Goal: Information Seeking & Learning: Learn about a topic

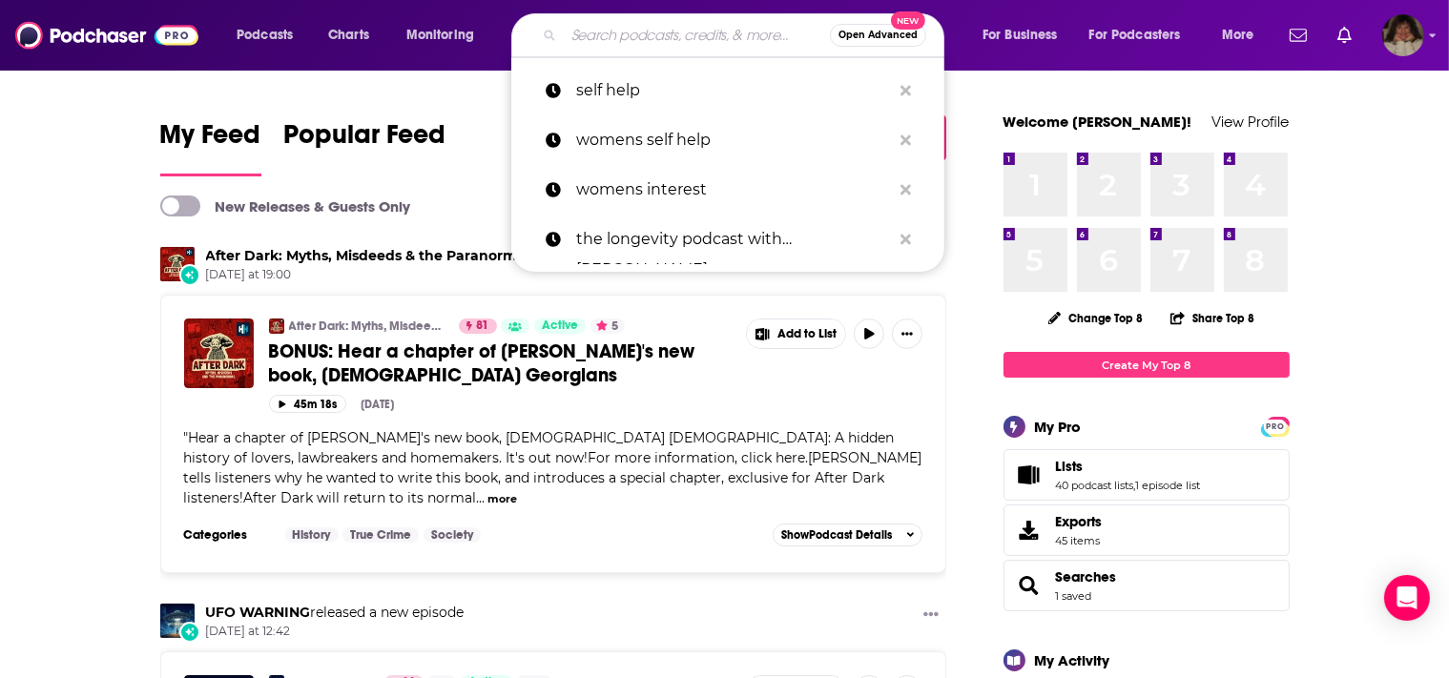
click at [599, 31] on input "Search podcasts, credits, & more..." at bounding box center [697, 35] width 266 height 31
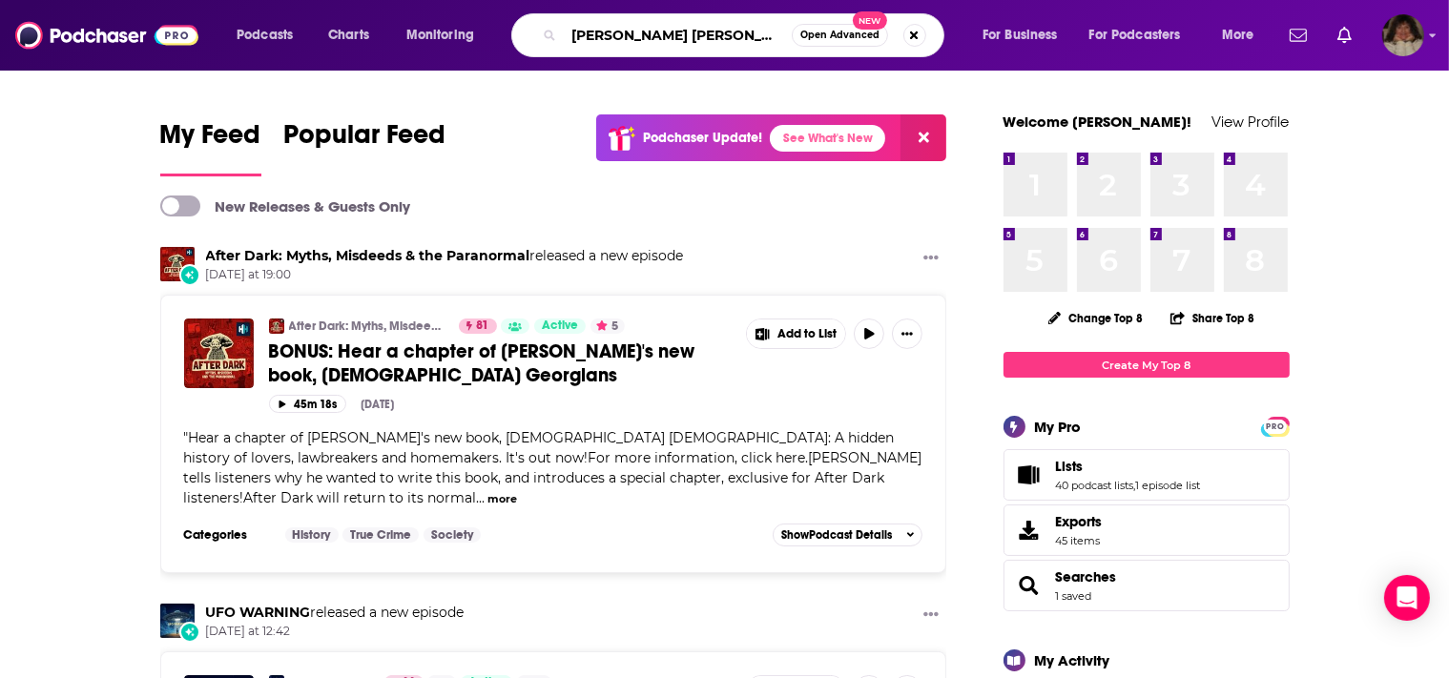
type input "[PERSON_NAME] [PERSON_NAME]"
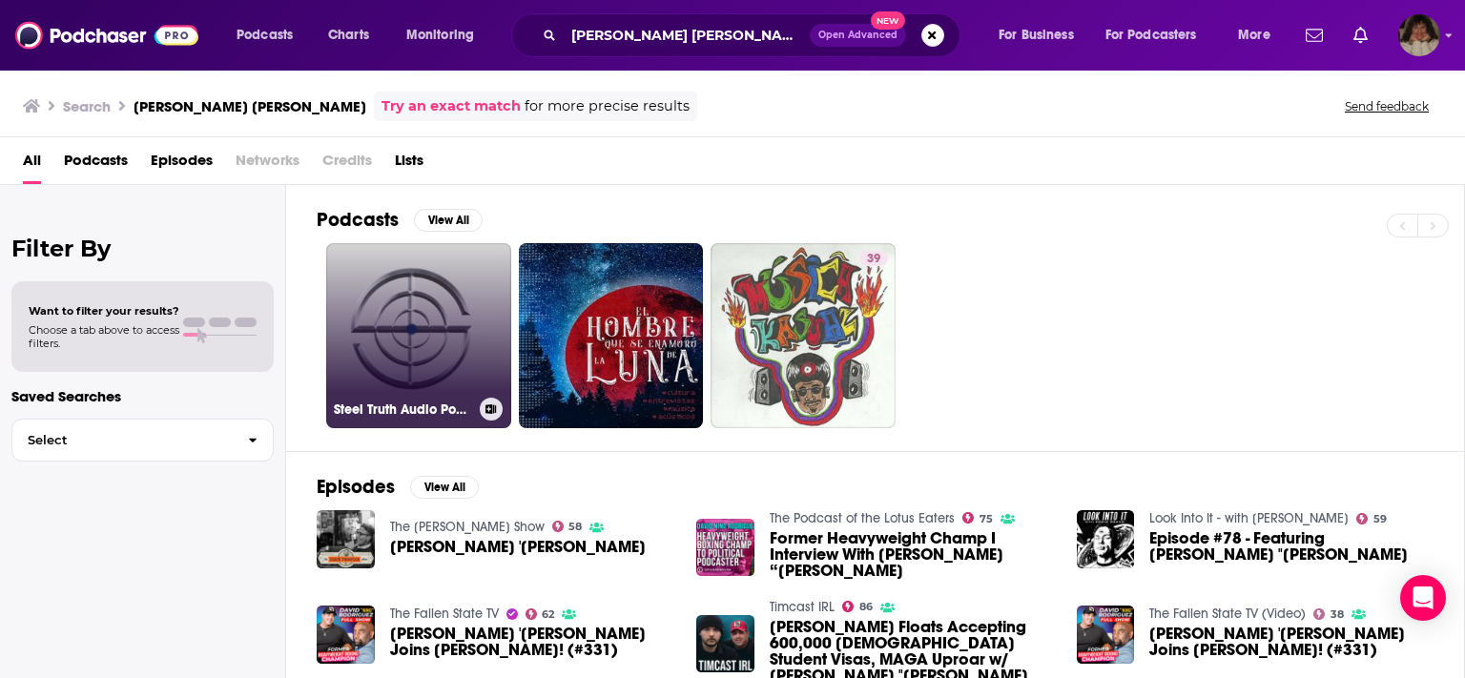
click at [437, 354] on link "Steel Truth Audio Podcast with [PERSON_NAME]" at bounding box center [418, 335] width 185 height 185
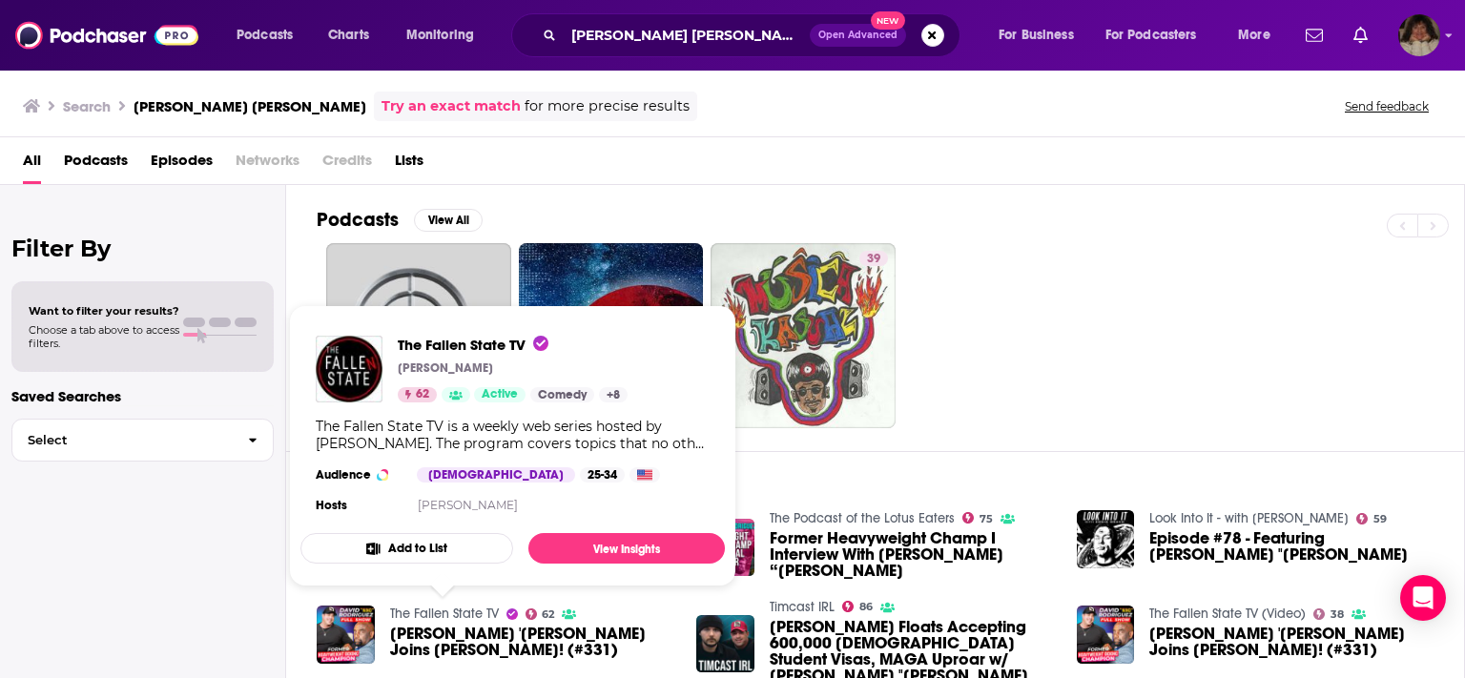
click at [417, 620] on link "The Fallen State TV" at bounding box center [444, 614] width 109 height 16
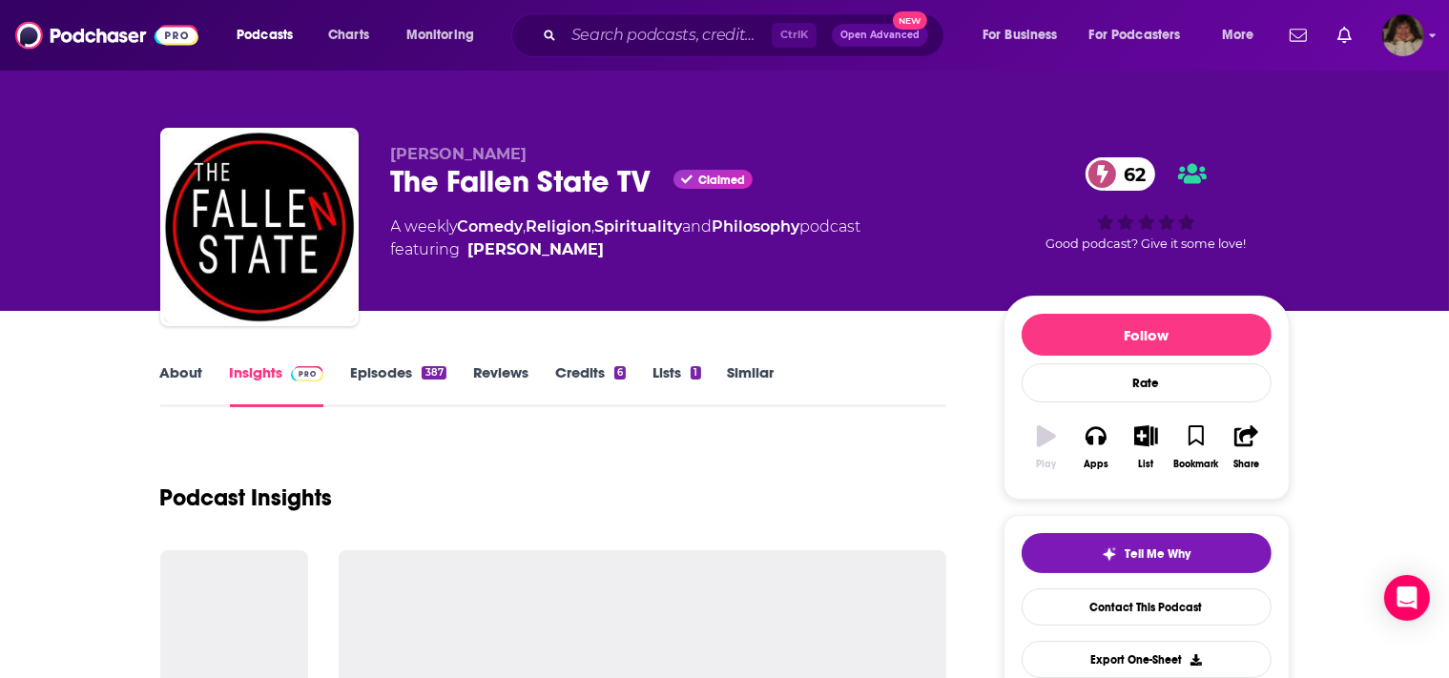
click at [417, 620] on div at bounding box center [643, 636] width 608 height 172
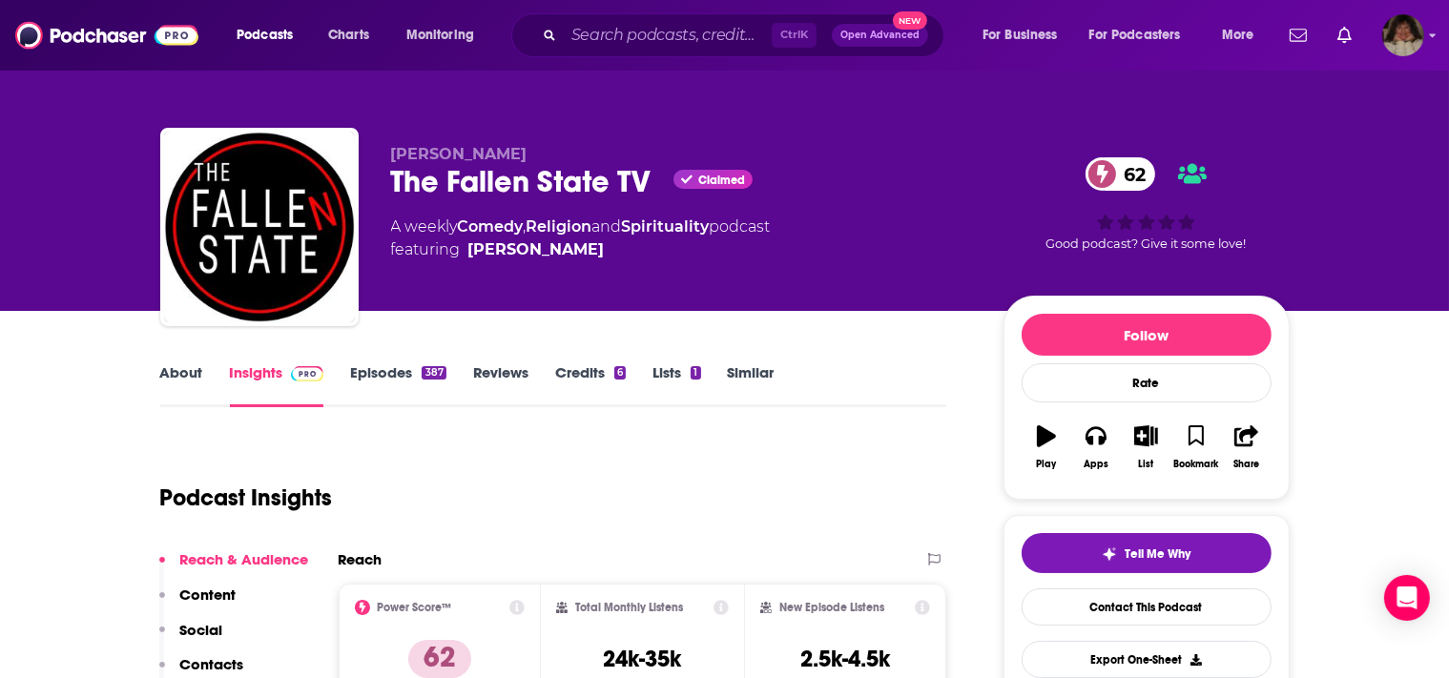
click at [417, 620] on div "Power Score™ 62" at bounding box center [440, 644] width 171 height 88
click at [178, 367] on link "About" at bounding box center [181, 385] width 43 height 44
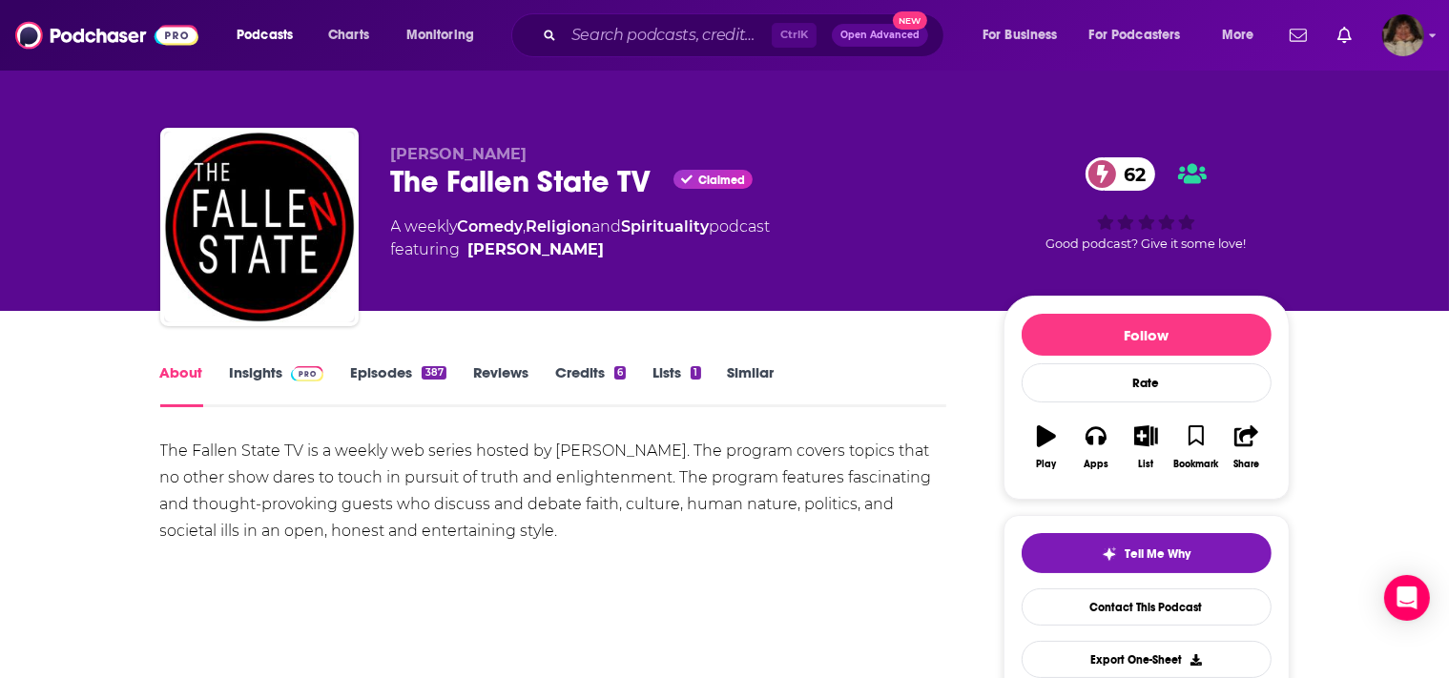
click at [372, 371] on link "Episodes 387" at bounding box center [397, 385] width 95 height 44
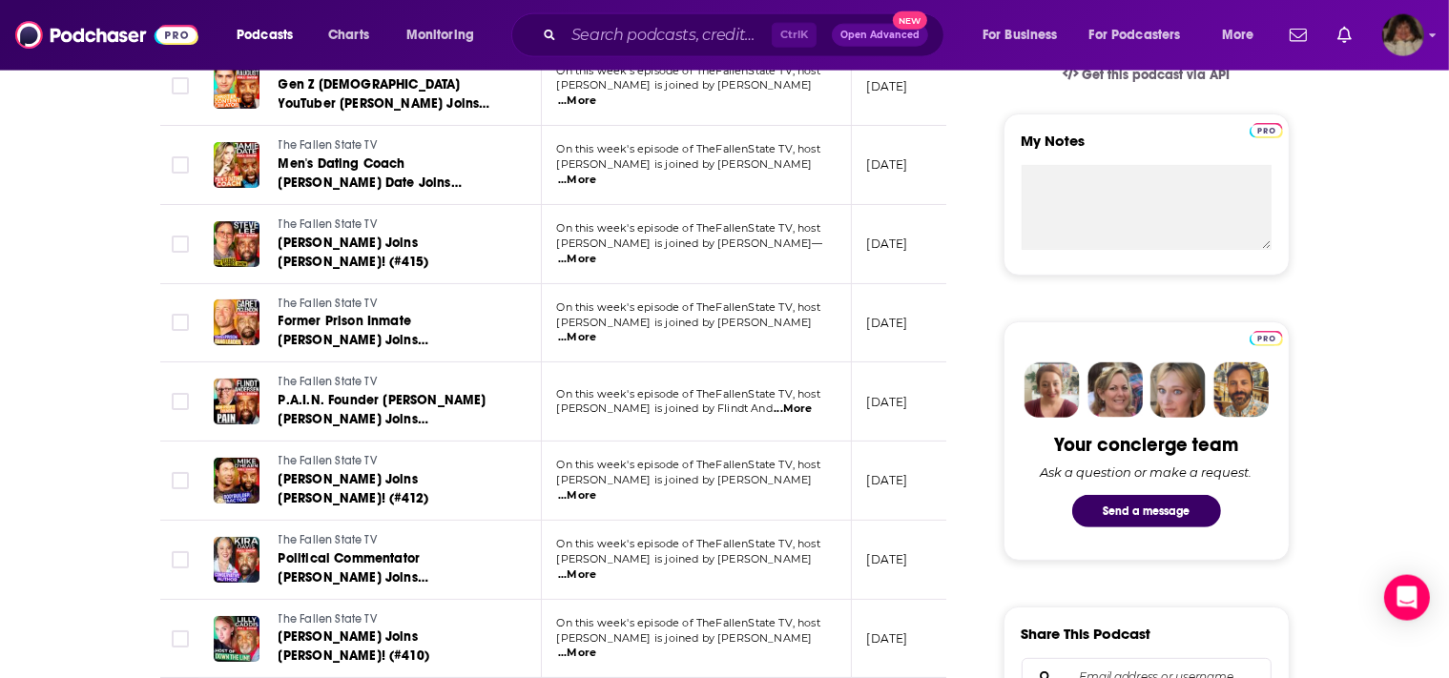
scroll to position [382, 0]
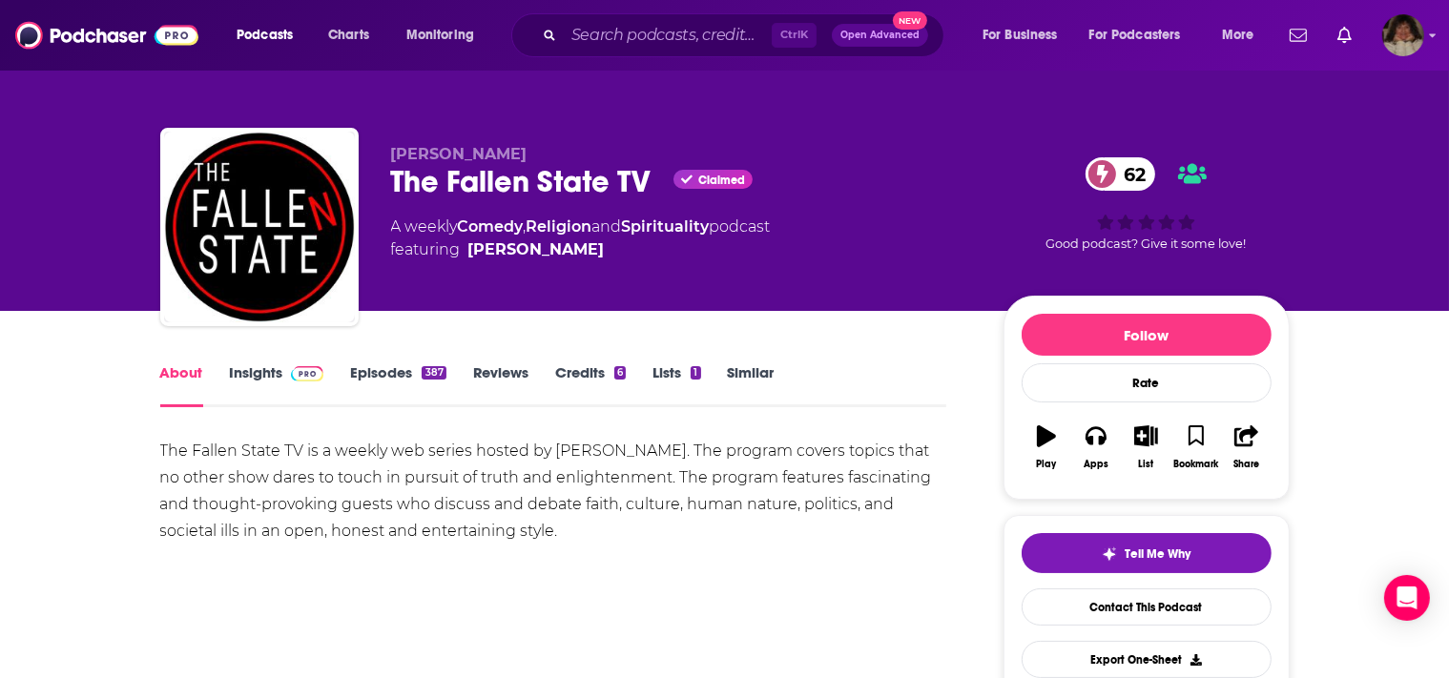
click at [243, 371] on link "Insights" at bounding box center [277, 385] width 94 height 44
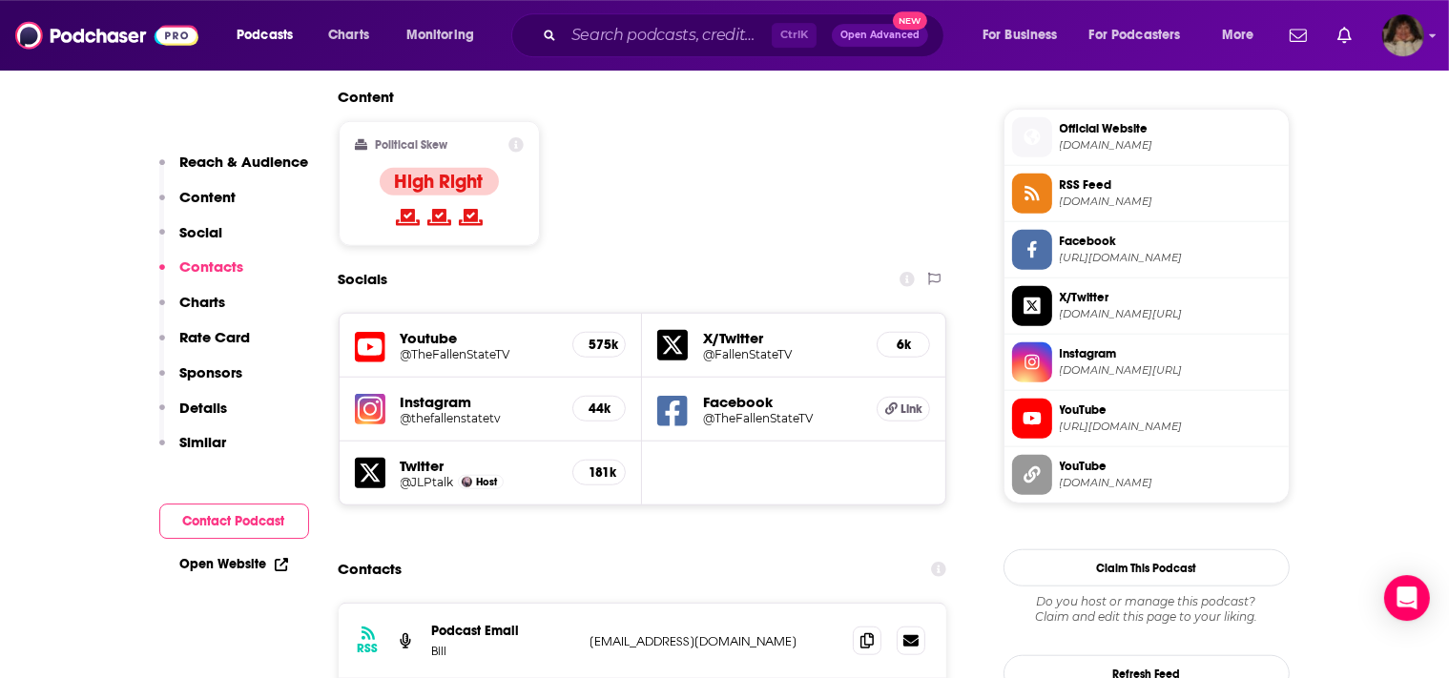
scroll to position [1732, 0]
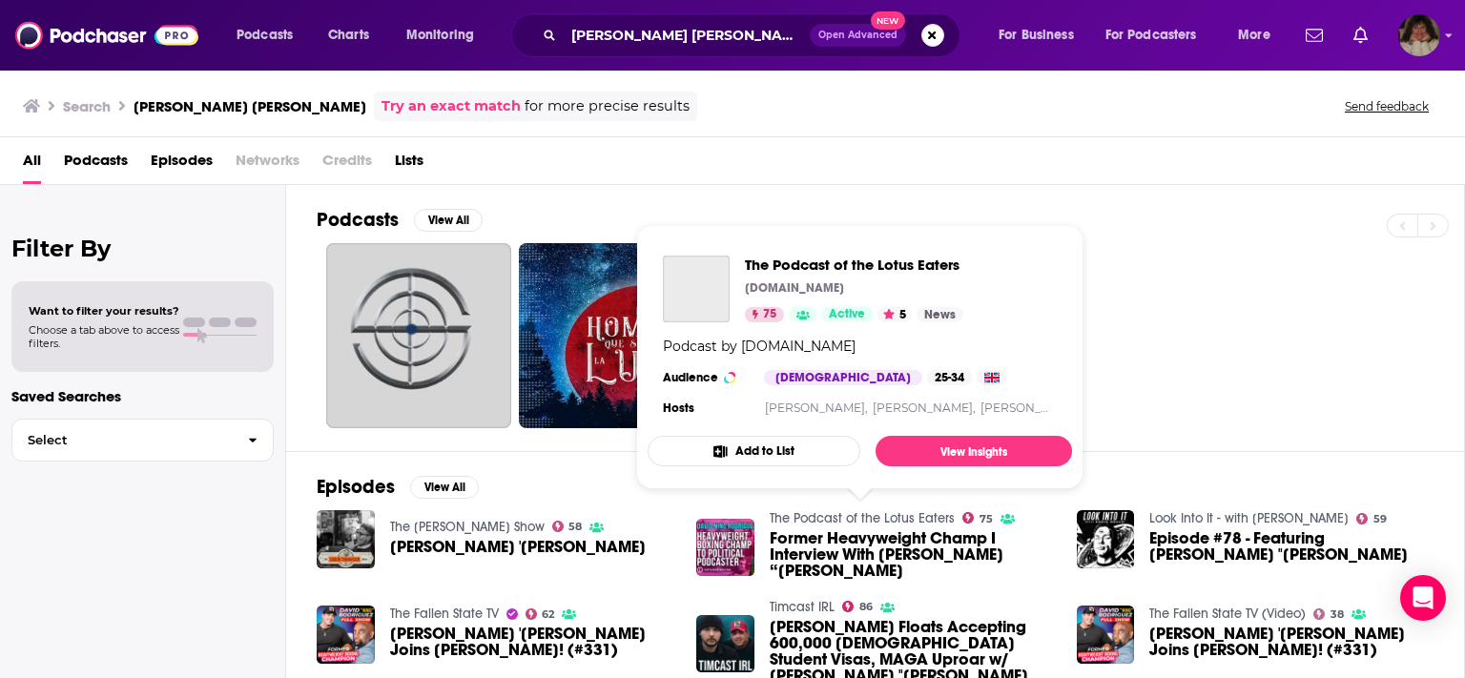
click at [831, 518] on link "The Podcast of the Lotus Eaters" at bounding box center [862, 518] width 185 height 16
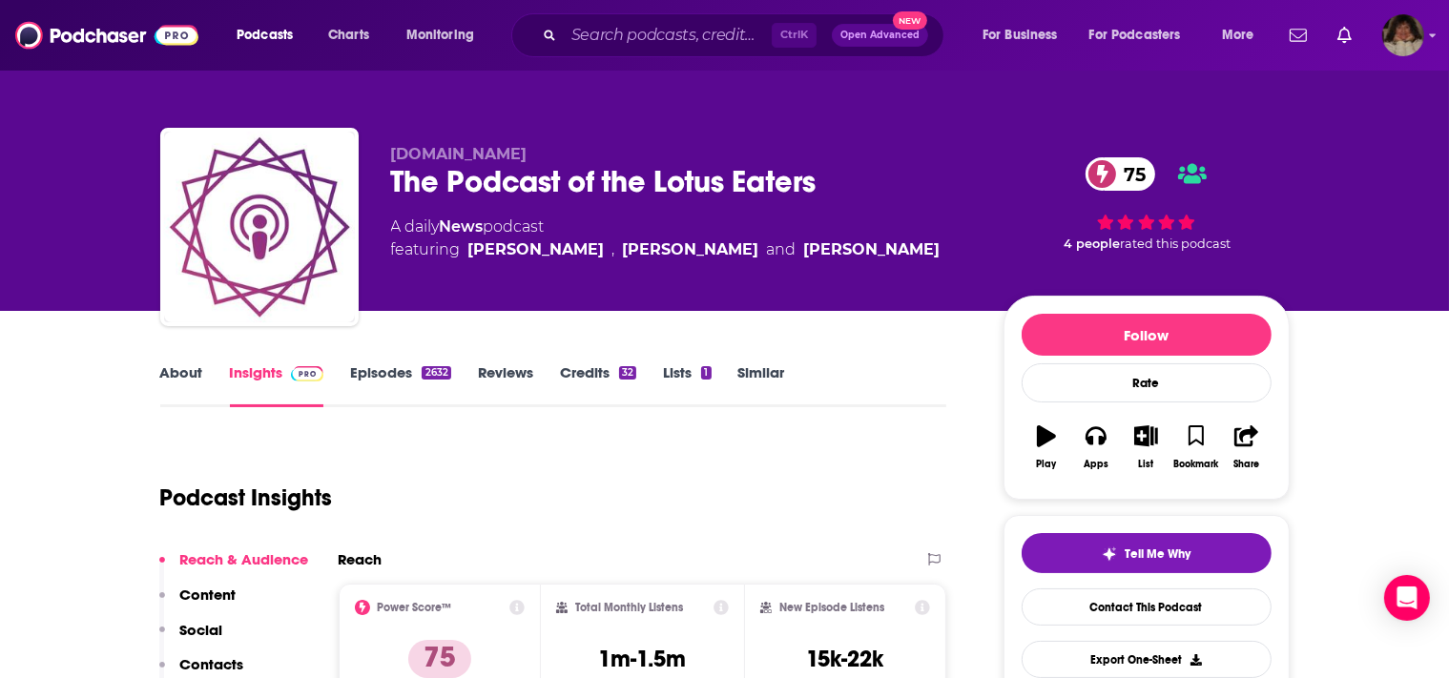
click at [181, 368] on link "About" at bounding box center [181, 385] width 43 height 44
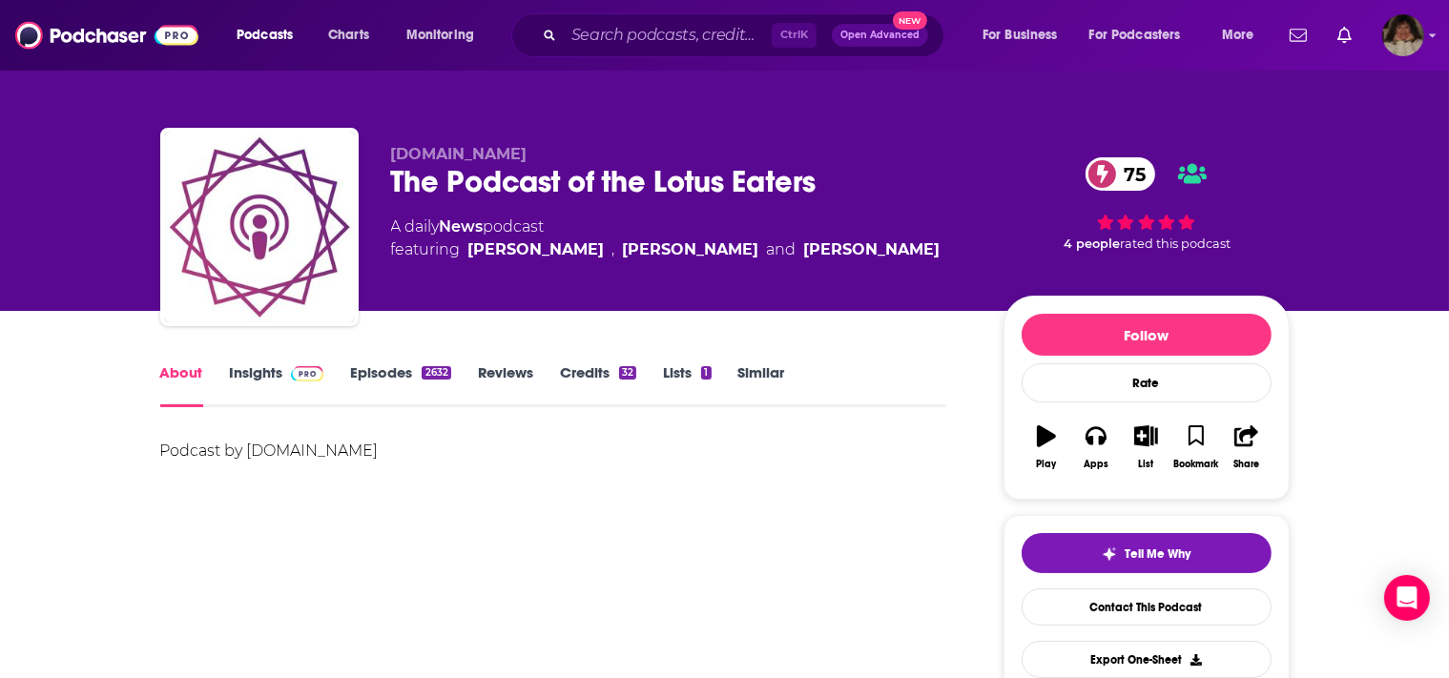
click at [181, 368] on link "About" at bounding box center [181, 385] width 43 height 44
click at [193, 367] on link "About" at bounding box center [181, 385] width 43 height 44
click at [376, 372] on link "Episodes 2632" at bounding box center [400, 385] width 100 height 44
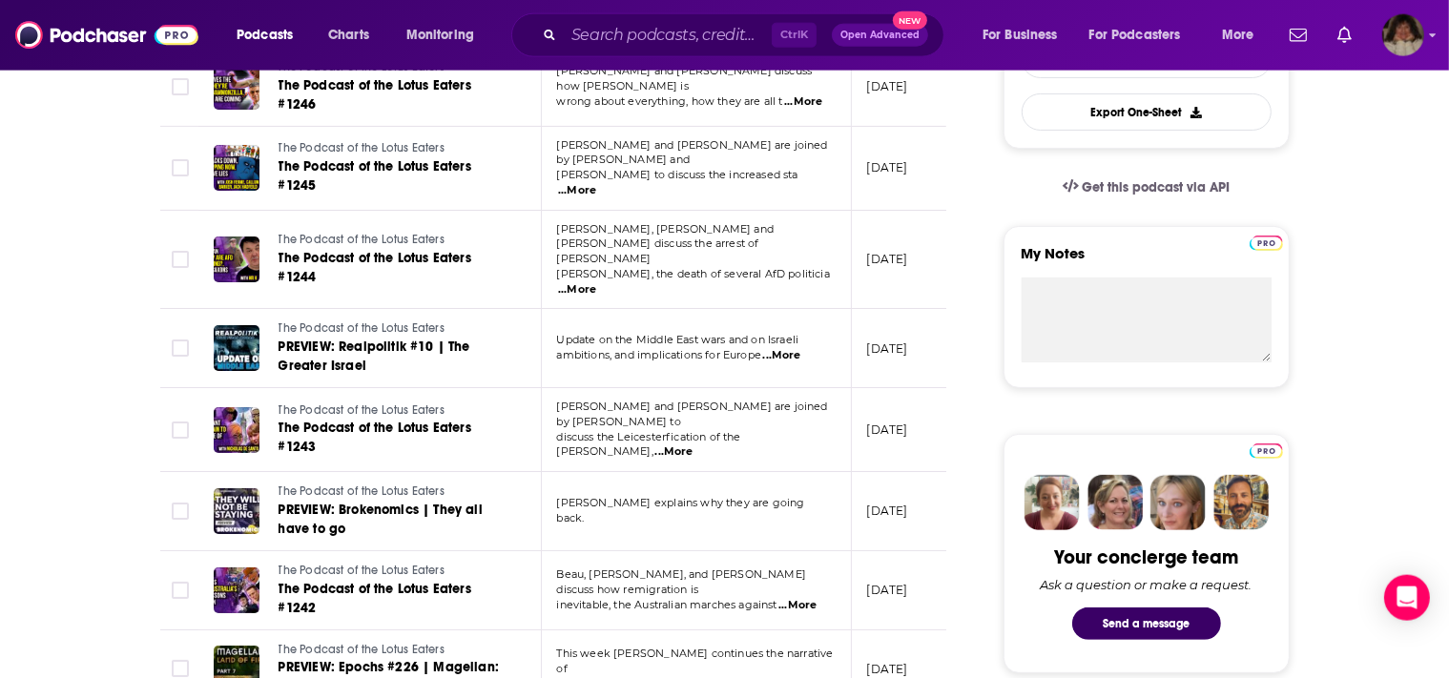
scroll to position [554, 0]
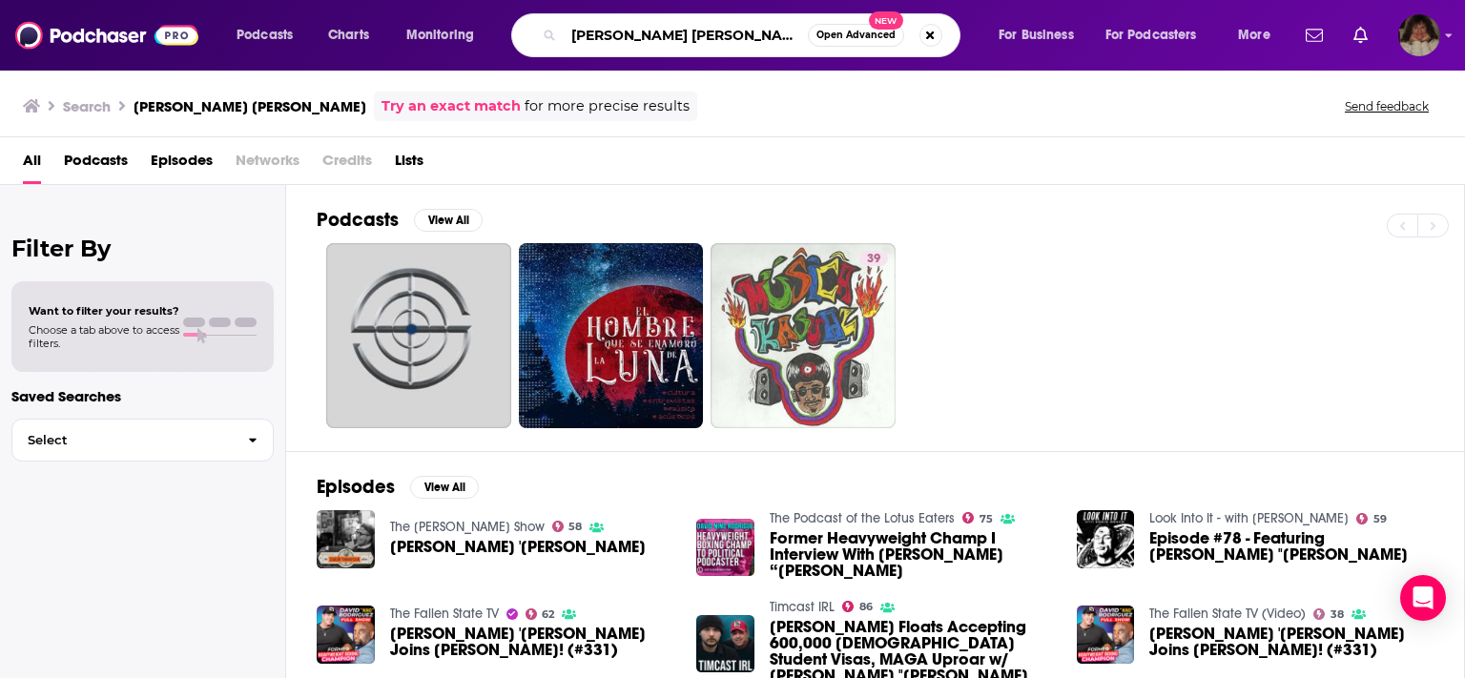
click at [743, 34] on input "[PERSON_NAME] [PERSON_NAME]" at bounding box center [686, 35] width 244 height 31
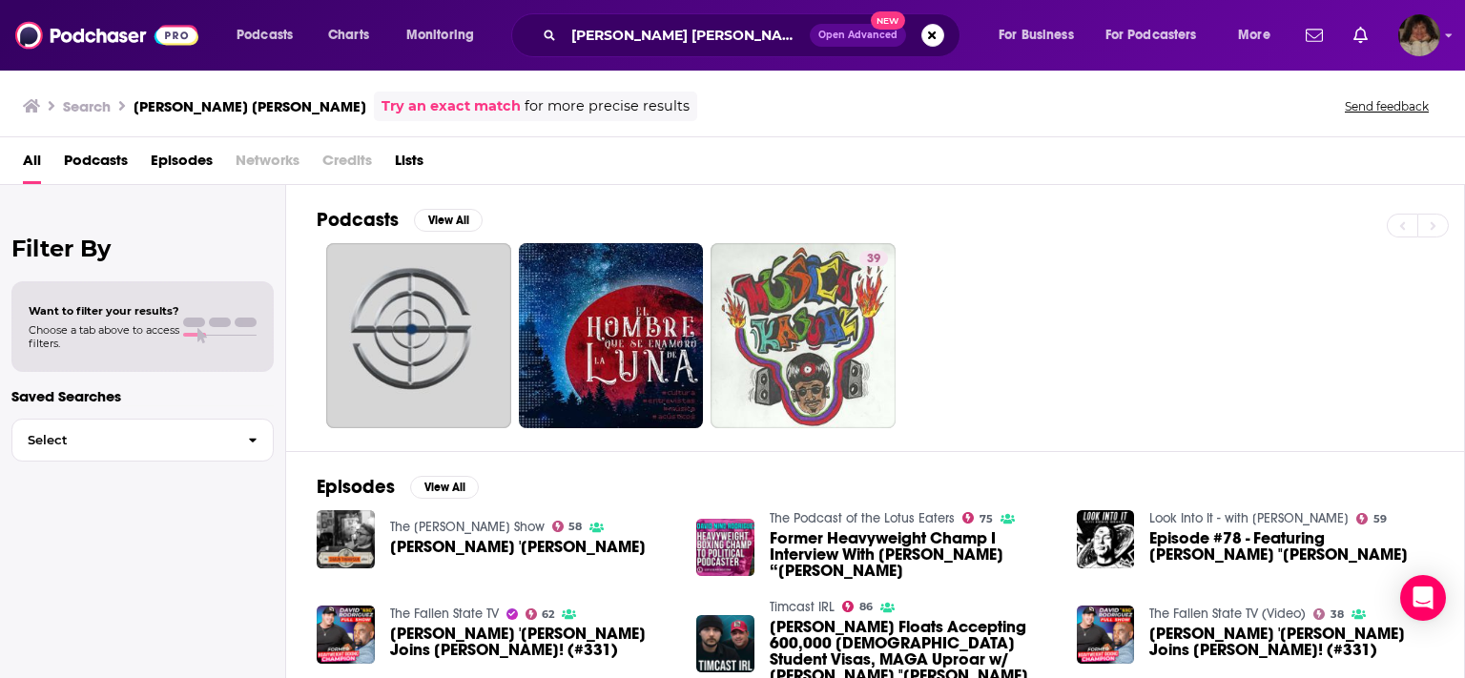
click at [1074, 280] on div "39" at bounding box center [890, 335] width 1147 height 185
click at [742, 35] on input "[PERSON_NAME] [PERSON_NAME]" at bounding box center [687, 35] width 246 height 31
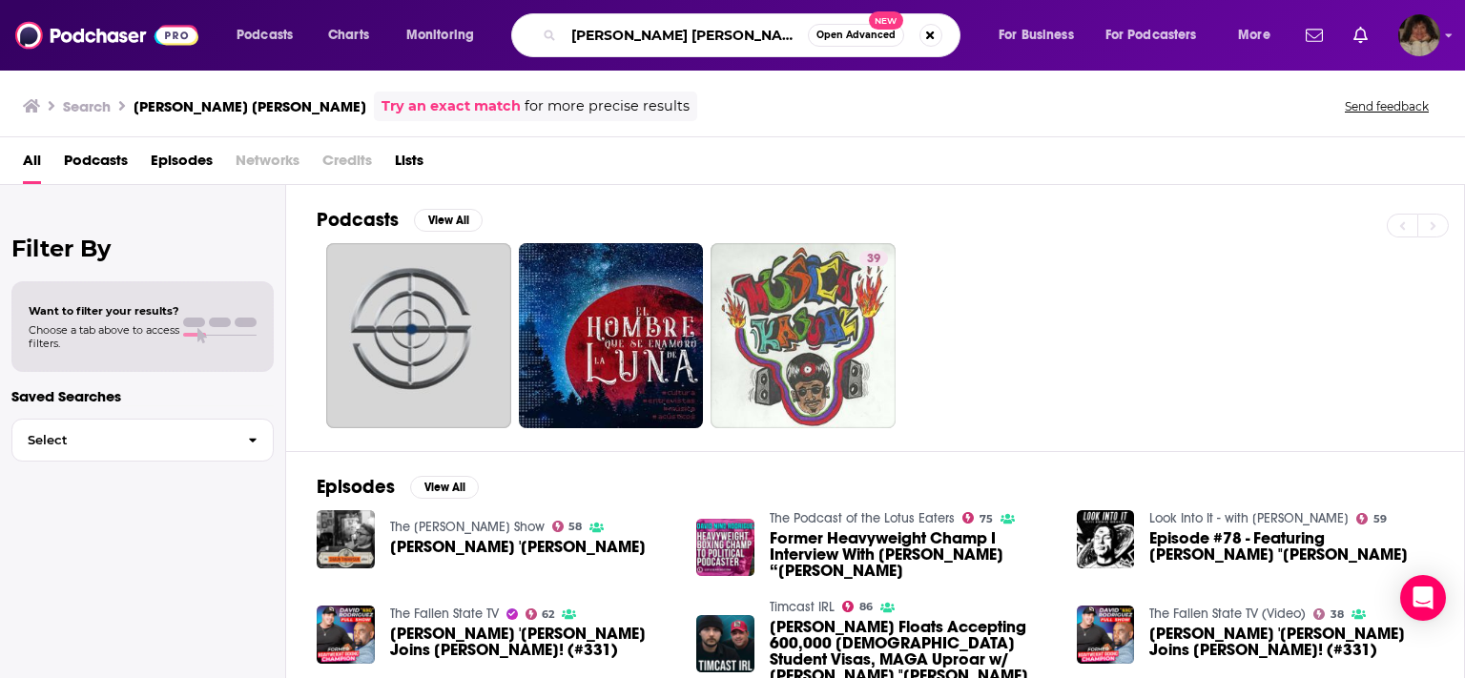
type input "[PERSON_NAME] [PERSON_NAME]- Podcast"
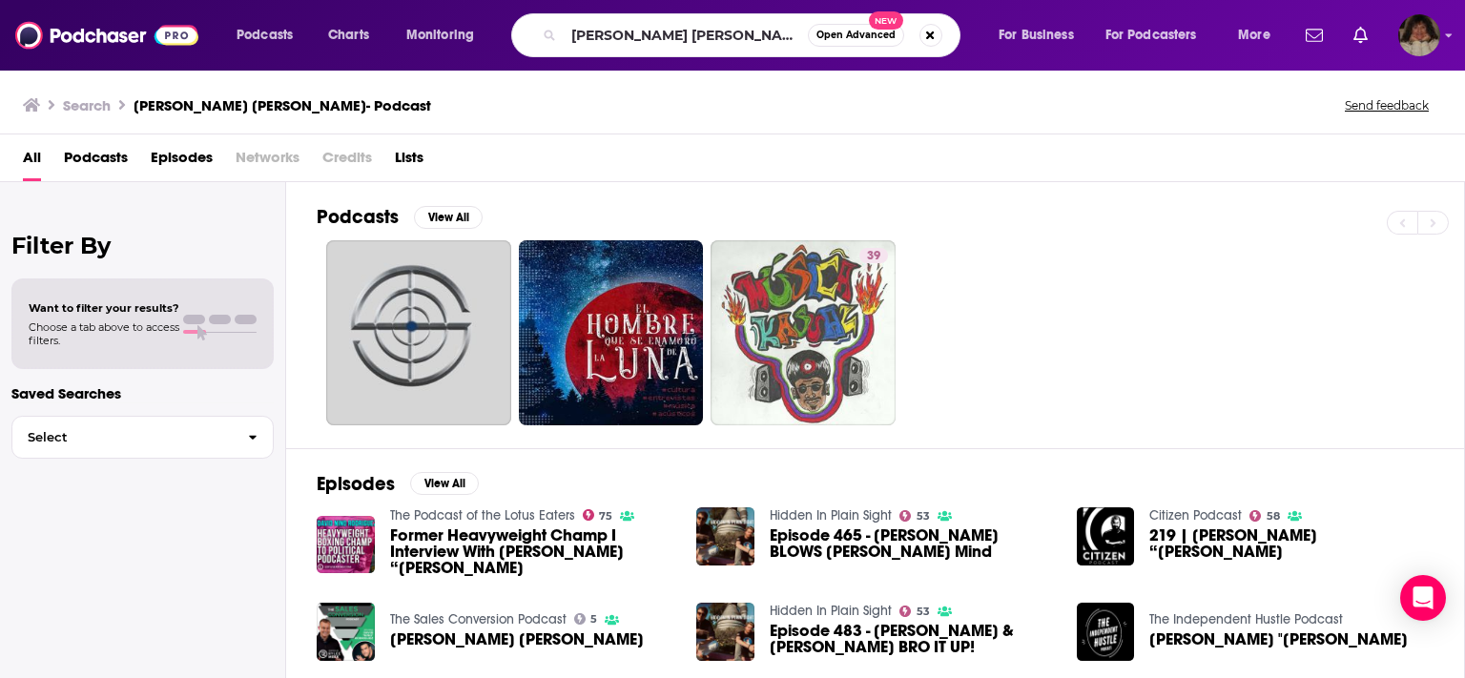
click at [445, 109] on div "Search [PERSON_NAME] [PERSON_NAME]- Podcast Send feedback" at bounding box center [729, 105] width 1412 height 27
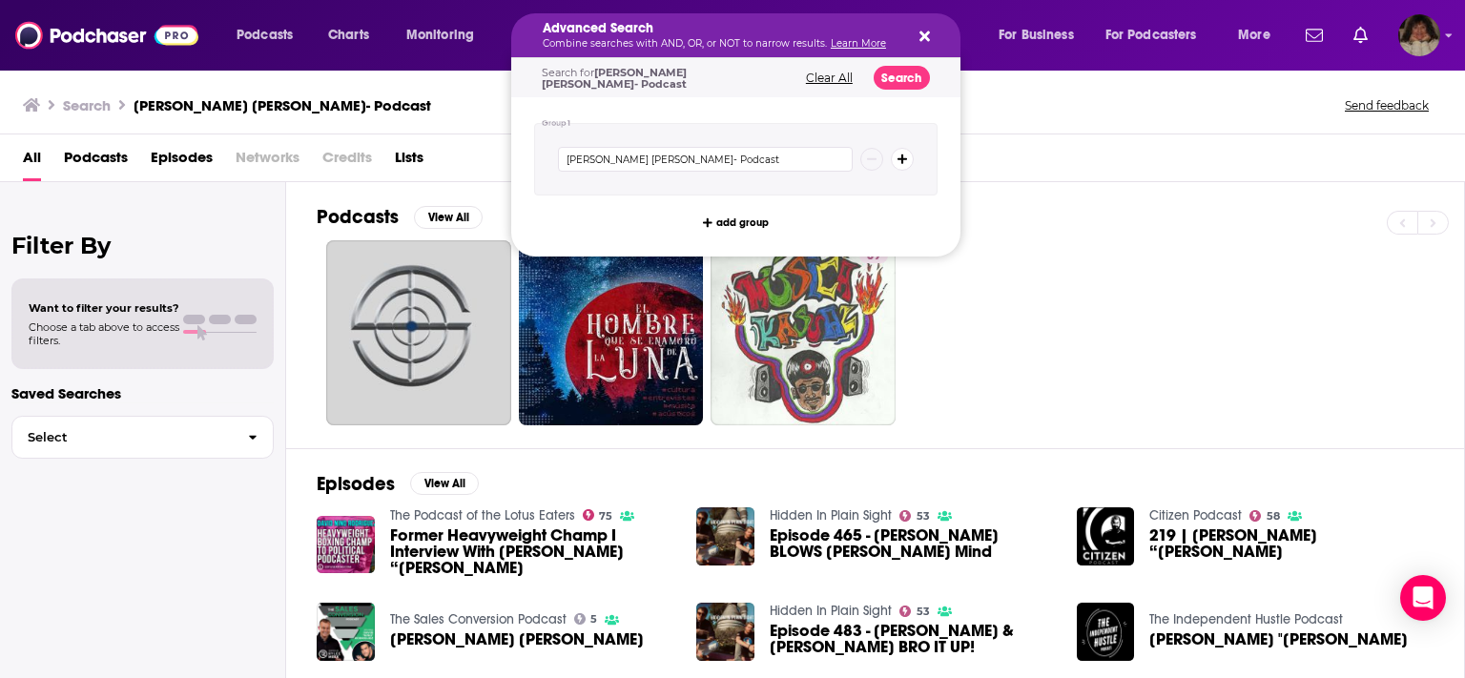
click at [843, 75] on button "Clear All" at bounding box center [829, 78] width 58 height 13
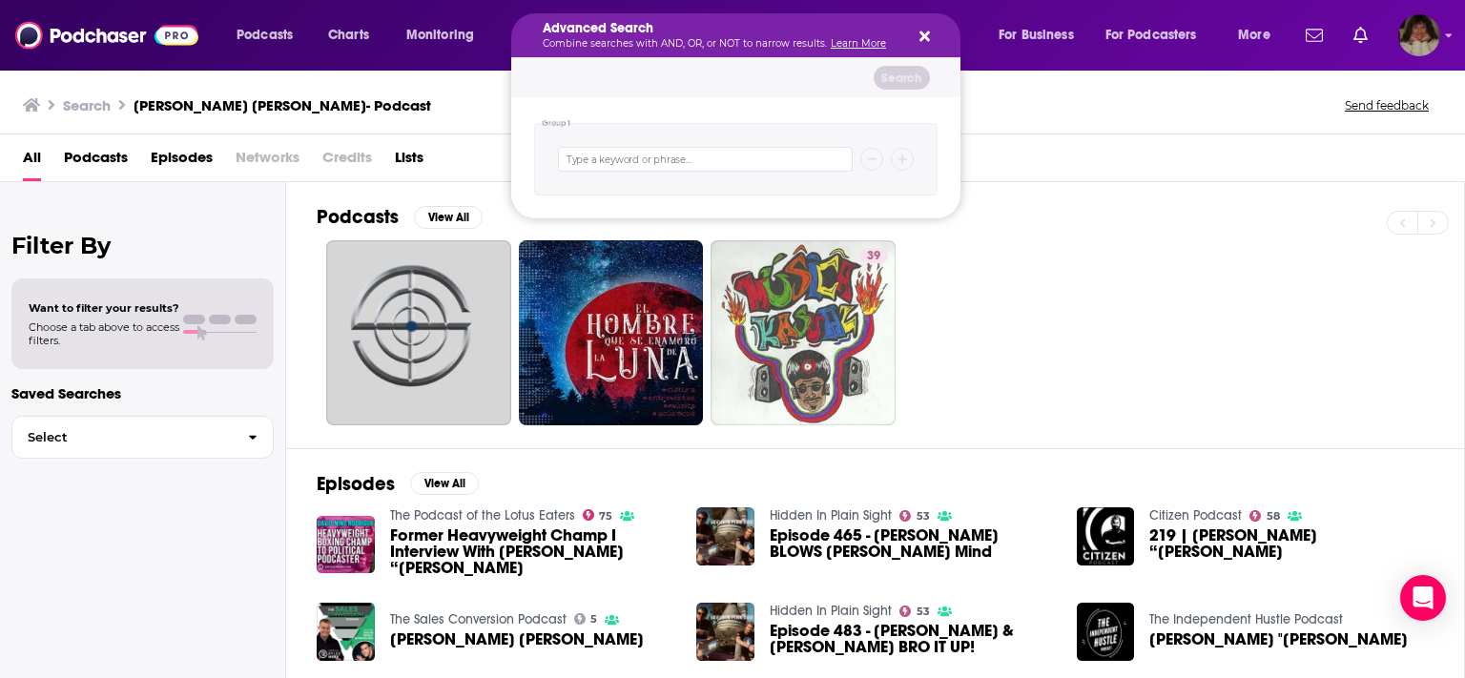
click at [451, 113] on div "Search [PERSON_NAME] [PERSON_NAME]- Podcast Send feedback" at bounding box center [729, 105] width 1412 height 27
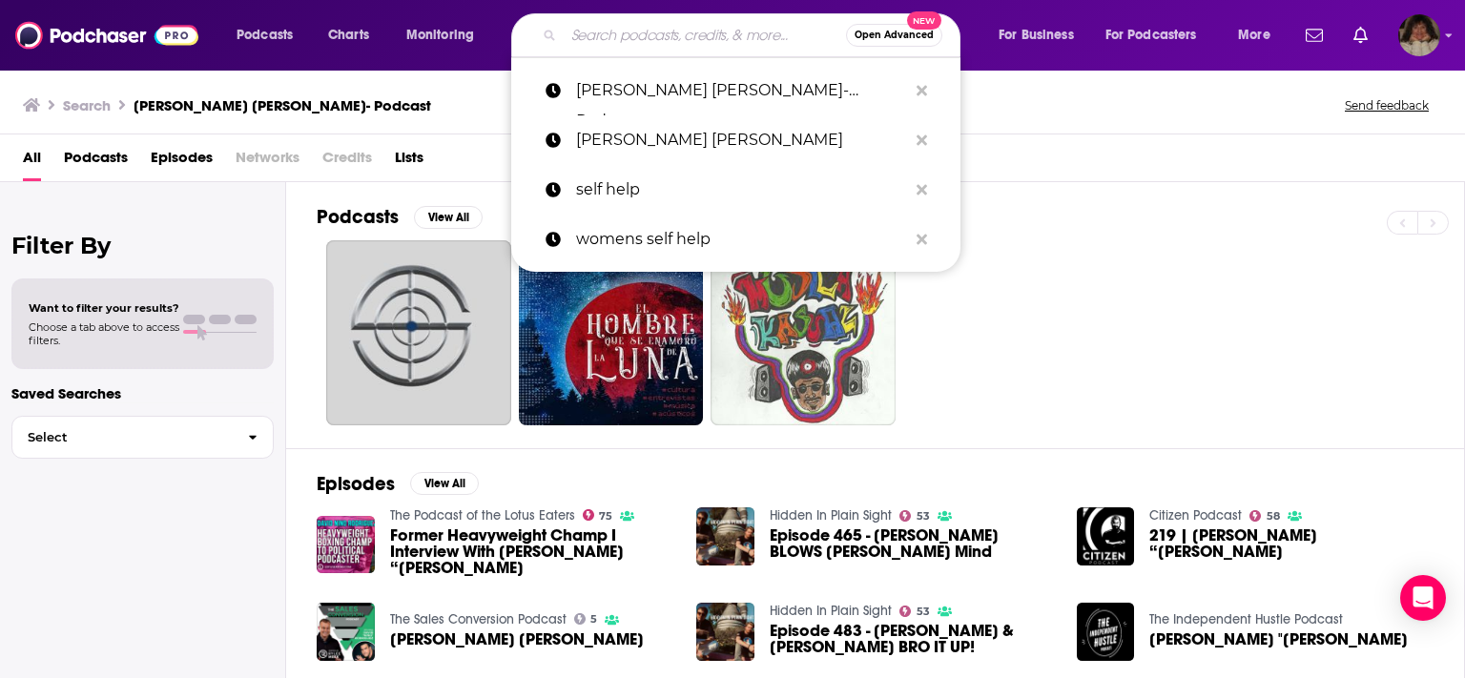
click at [613, 38] on input "Search podcasts, credits, & more..." at bounding box center [705, 35] width 282 height 31
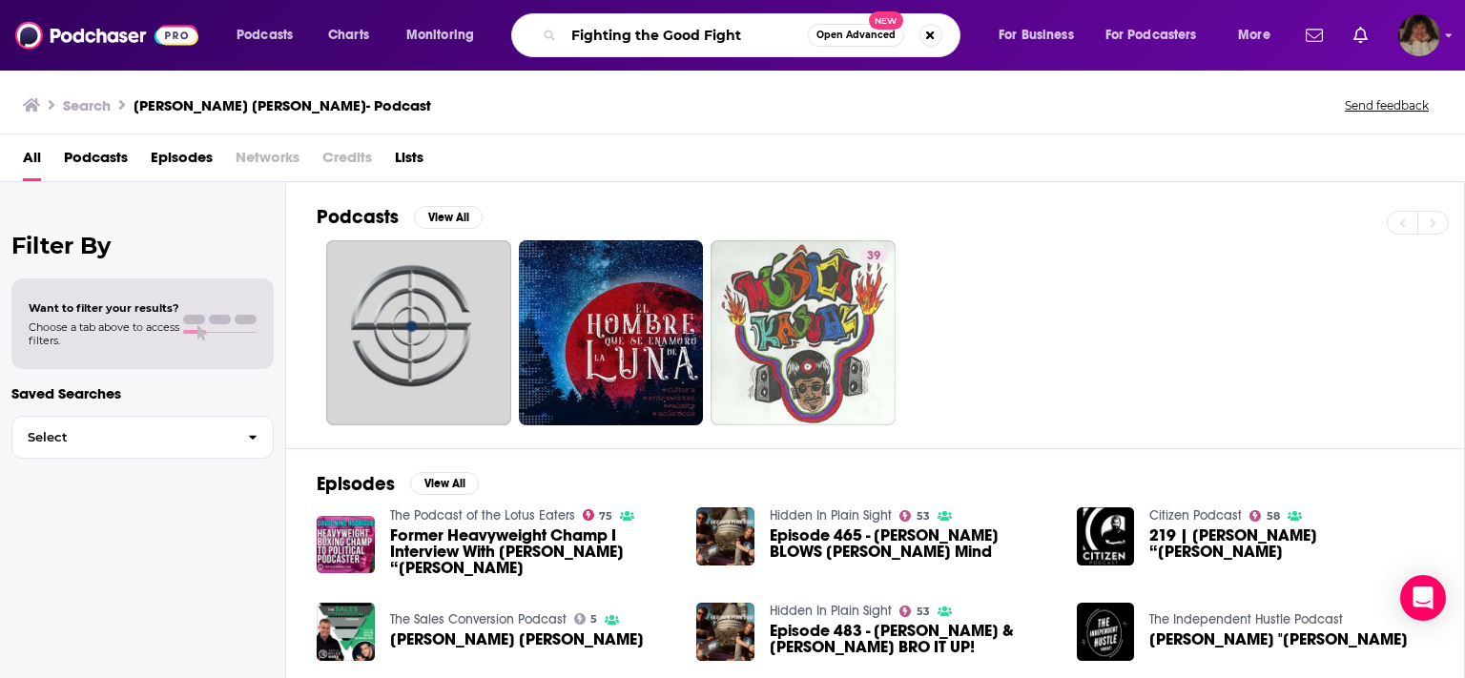
type input "Fighting the Good Fight"
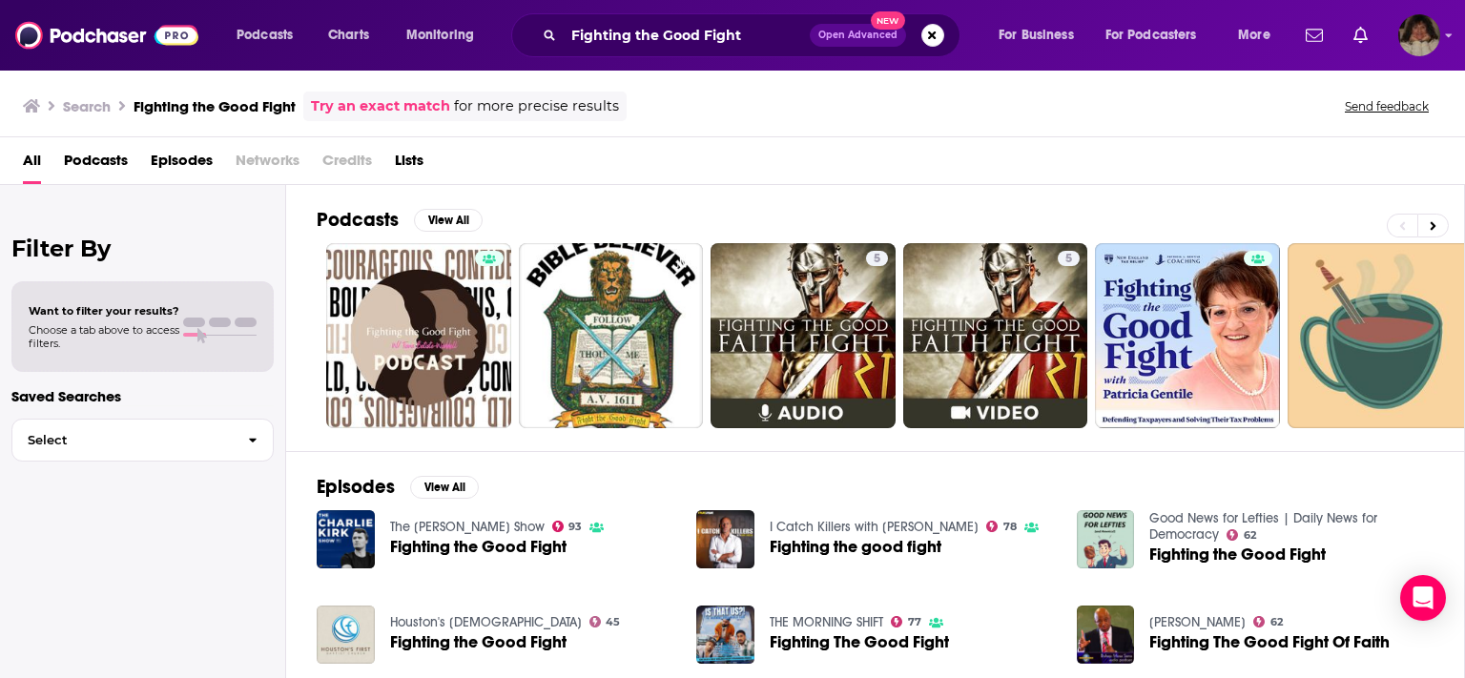
click at [418, 539] on span "Fighting the Good Fight" at bounding box center [478, 547] width 176 height 16
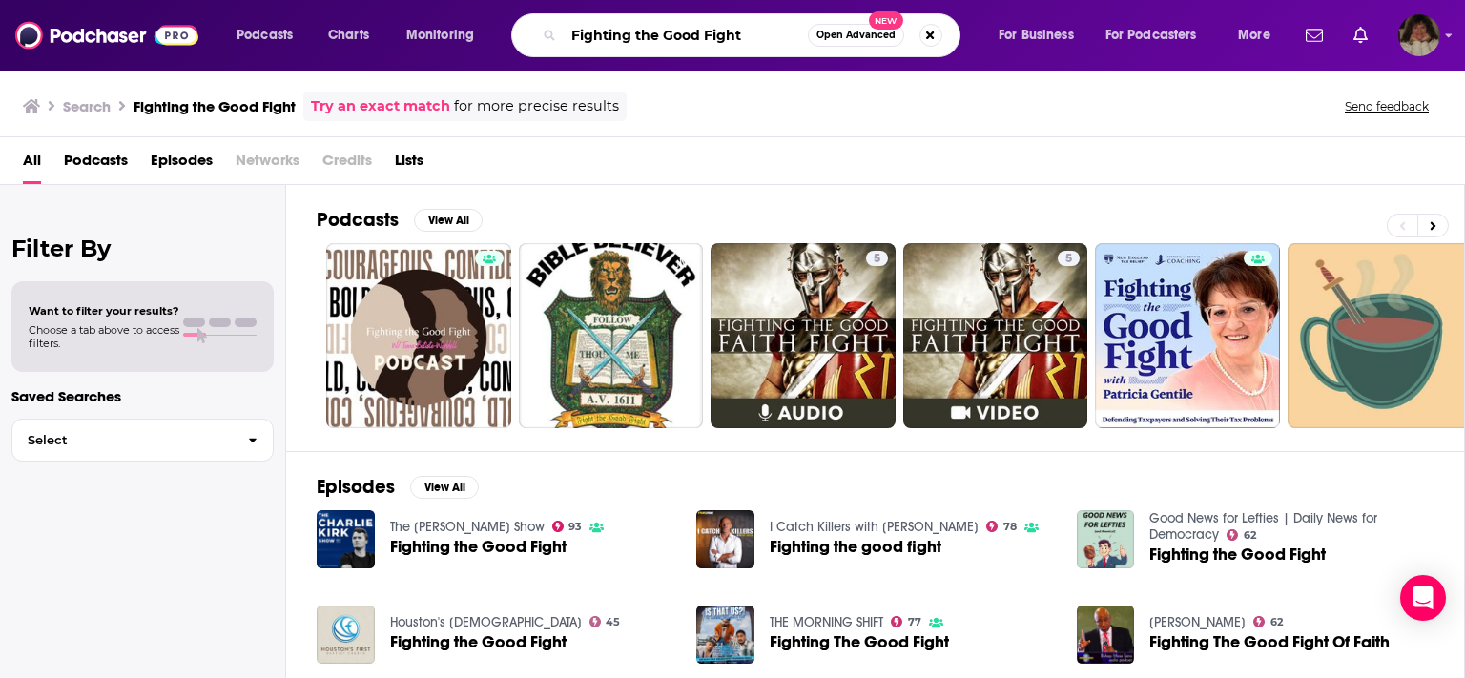
click at [749, 31] on input "Fighting the Good Fight" at bounding box center [686, 35] width 244 height 31
type input "F"
type input "The Independent Hustle"
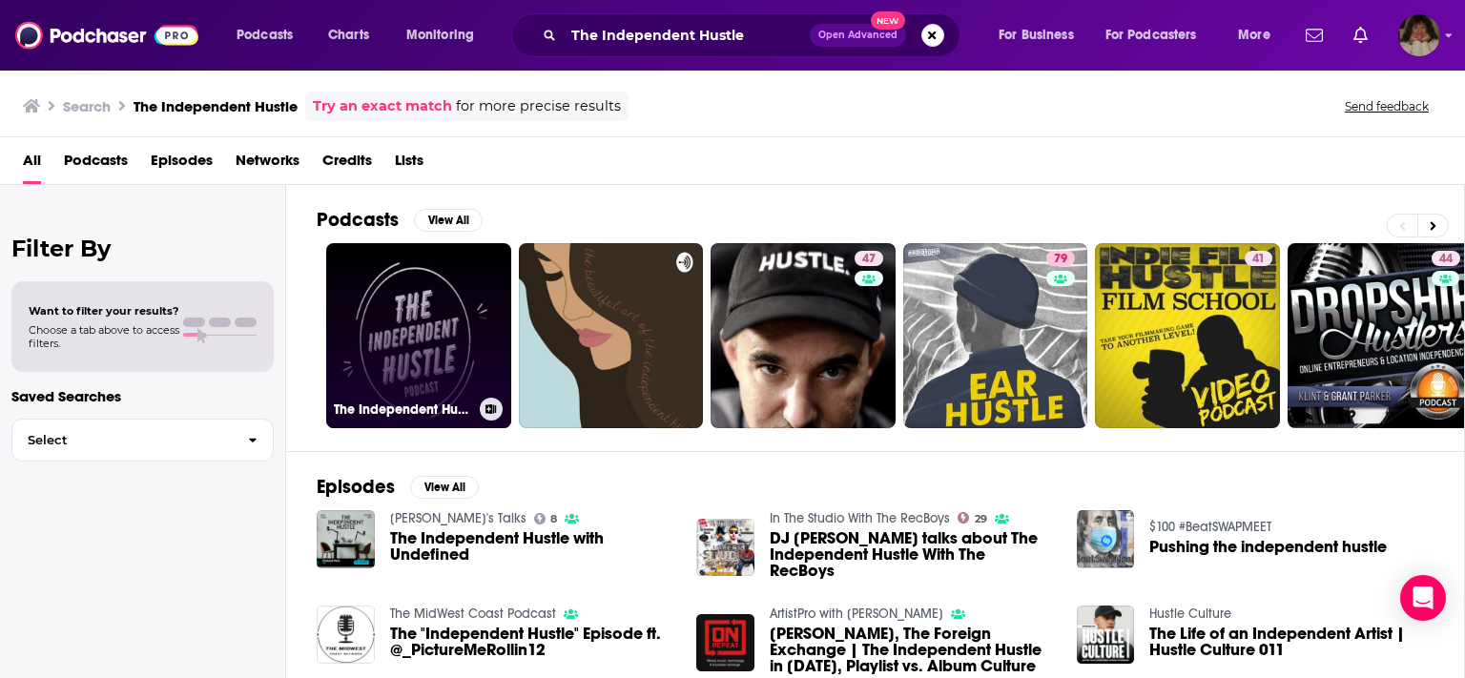
click at [420, 328] on link "The Independent Hustle Podcast" at bounding box center [418, 335] width 185 height 185
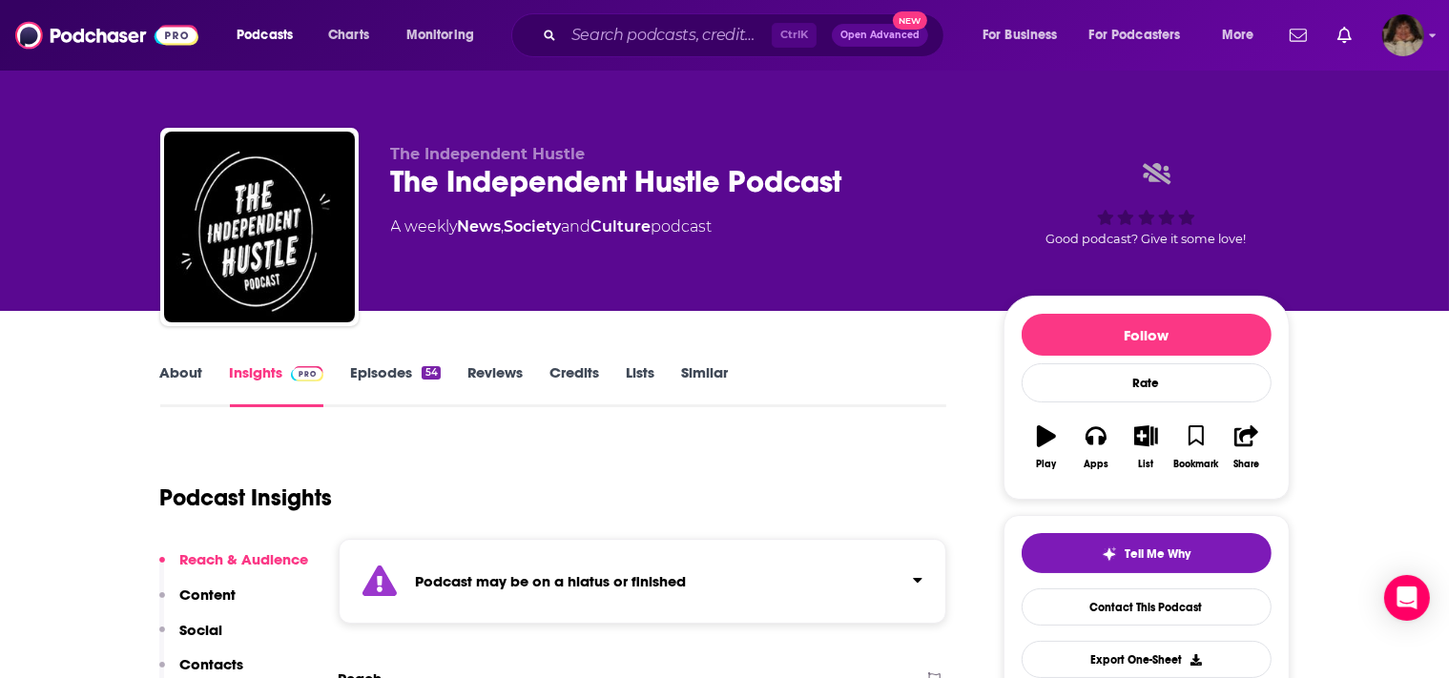
click at [377, 374] on link "Episodes 54" at bounding box center [395, 385] width 90 height 44
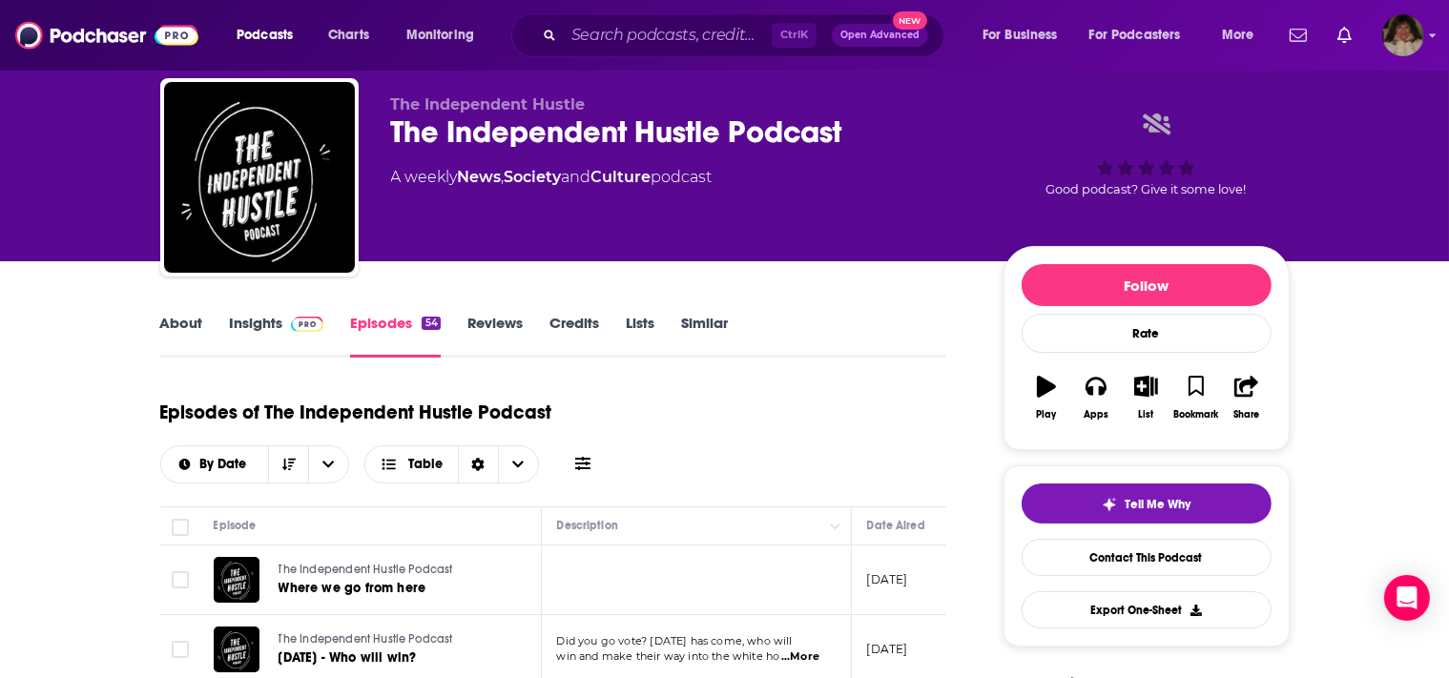
scroll to position [151, 0]
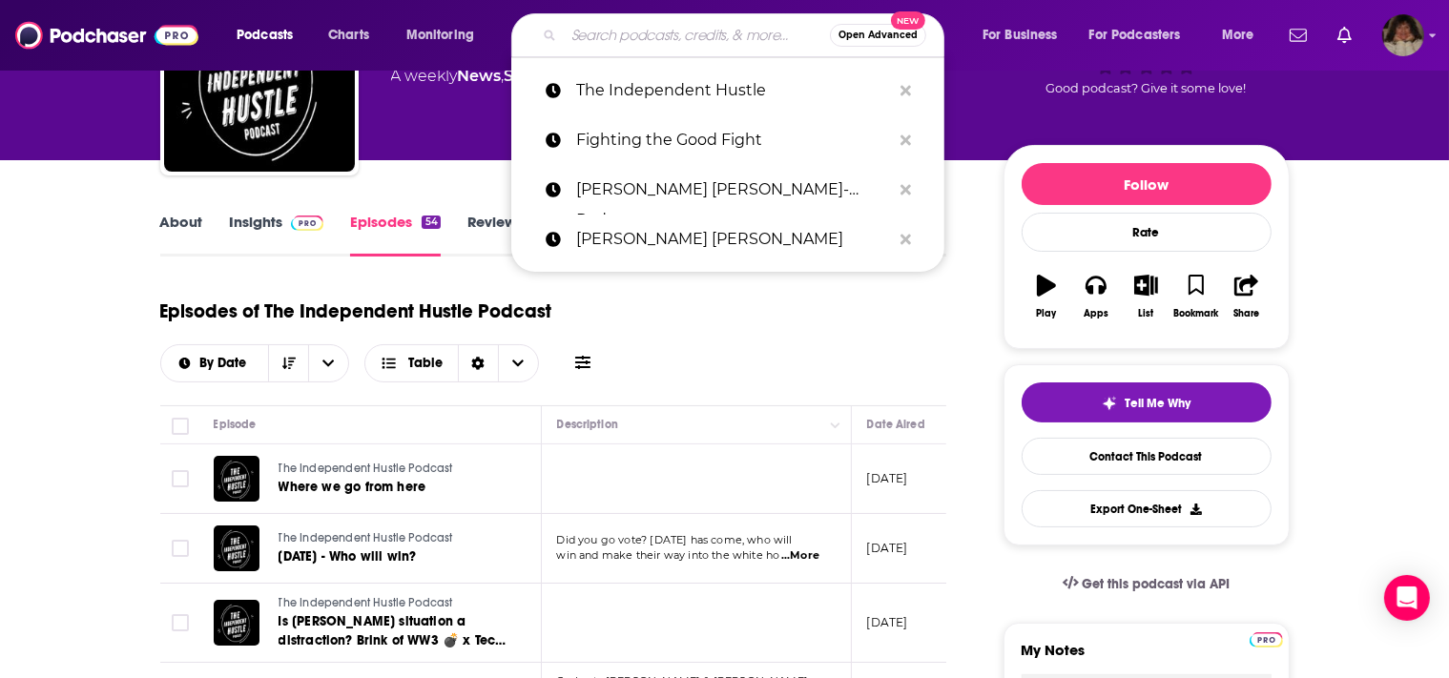
click at [737, 35] on input "Search podcasts, credits, & more..." at bounding box center [697, 35] width 266 height 31
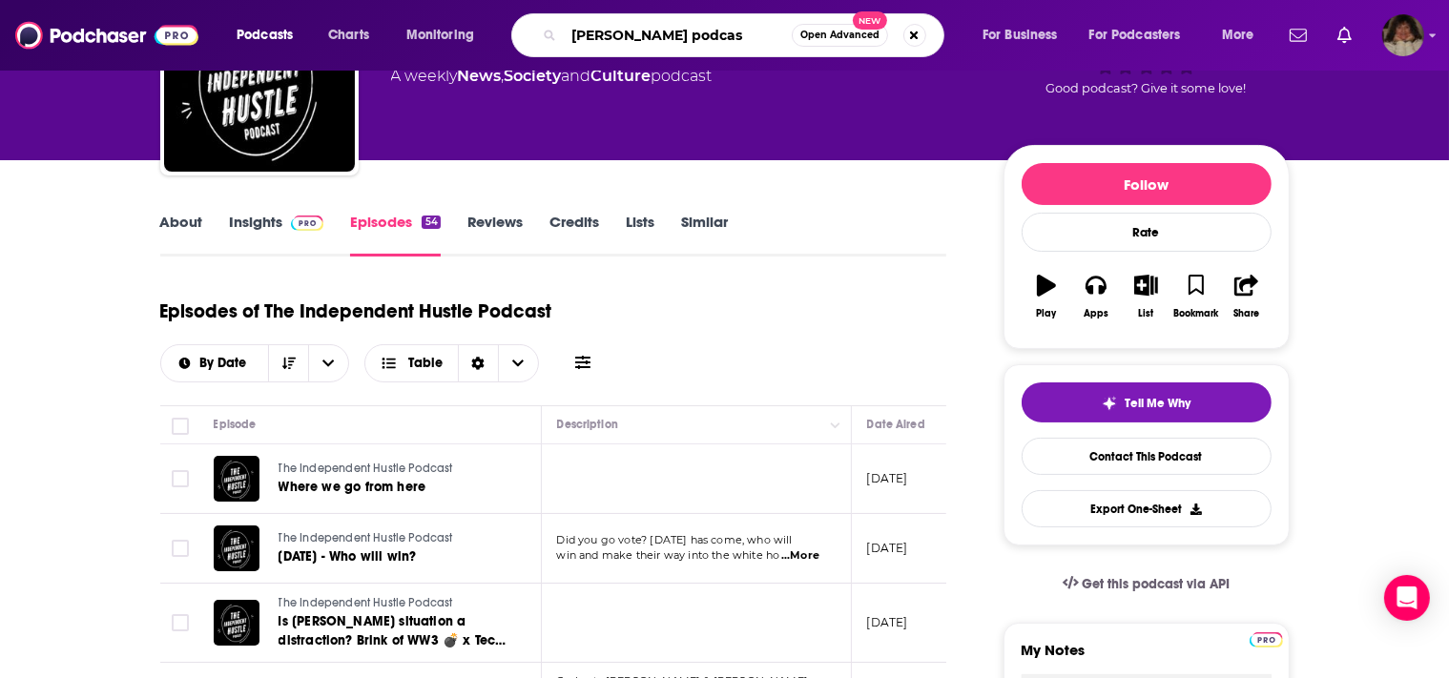
type input "[PERSON_NAME] podcast"
